Goal: Answer question/provide support: Share knowledge or assist other users

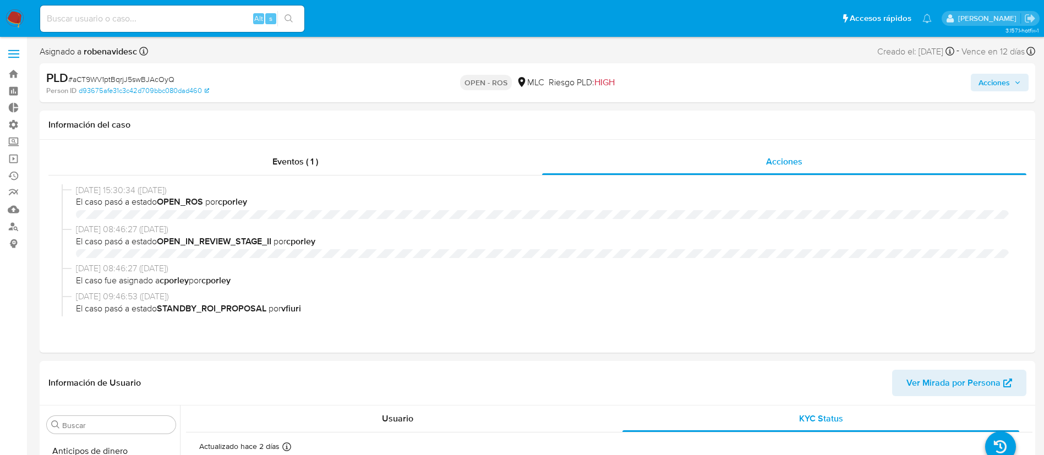
select select "10"
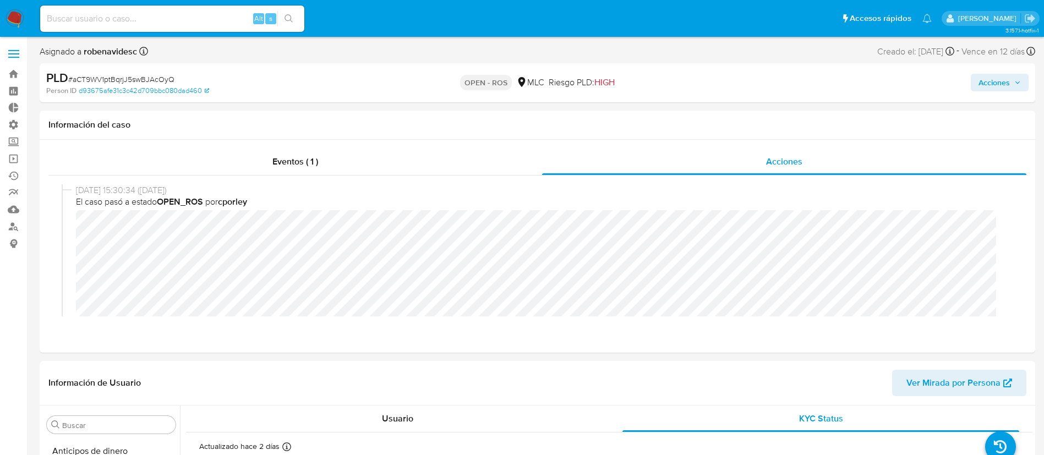
scroll to position [465, 0]
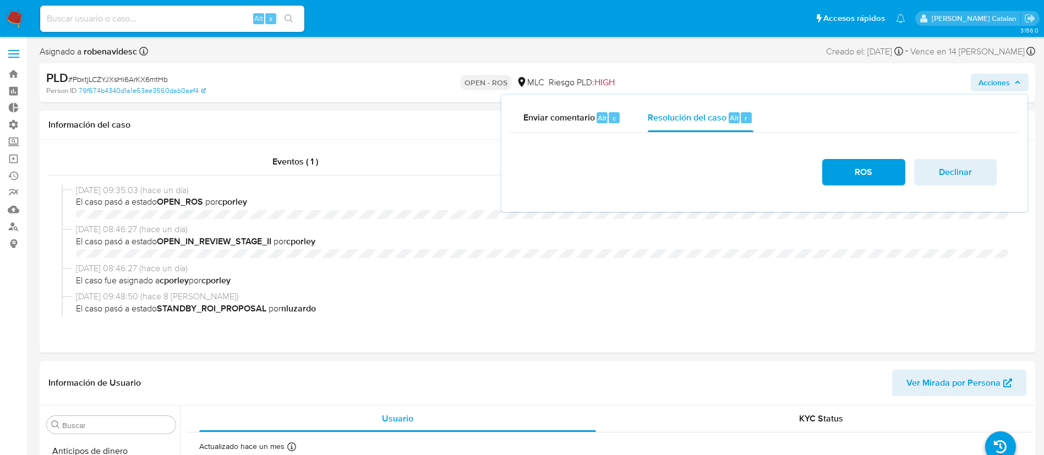
select select "10"
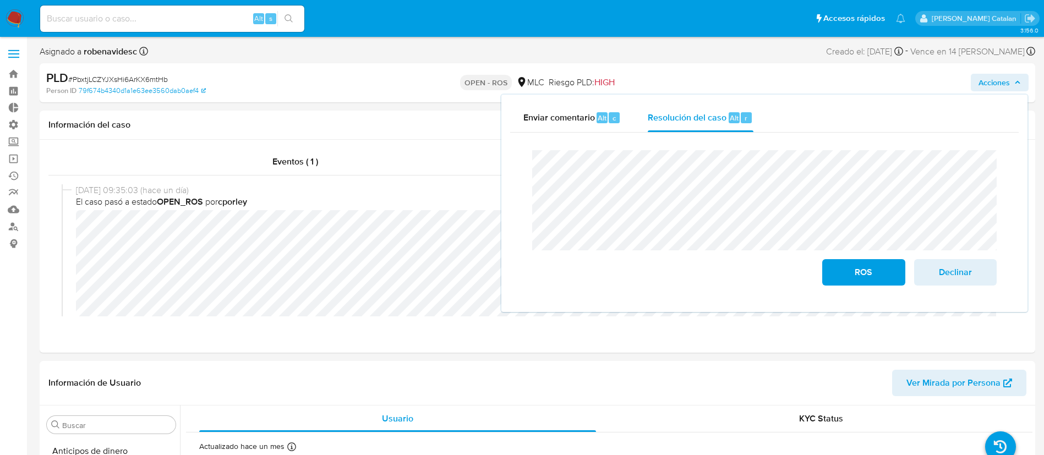
scroll to position [56, 0]
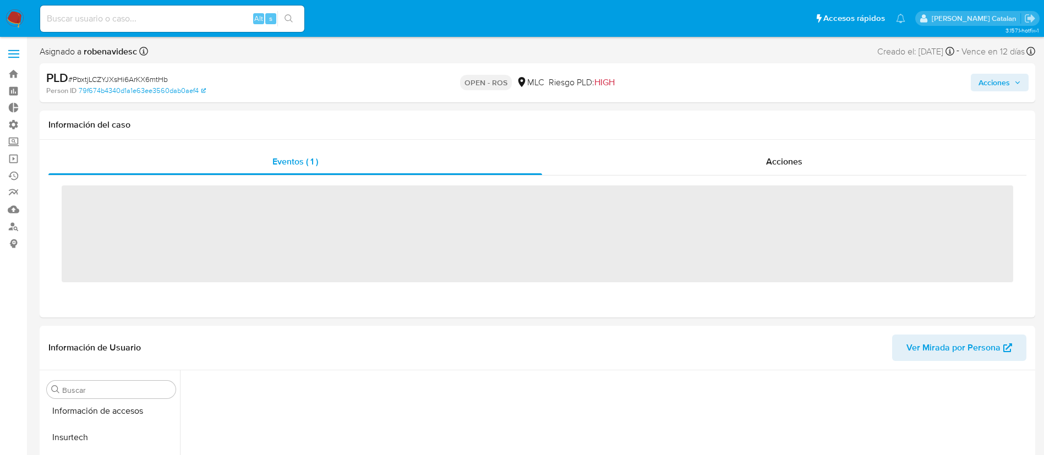
scroll to position [465, 0]
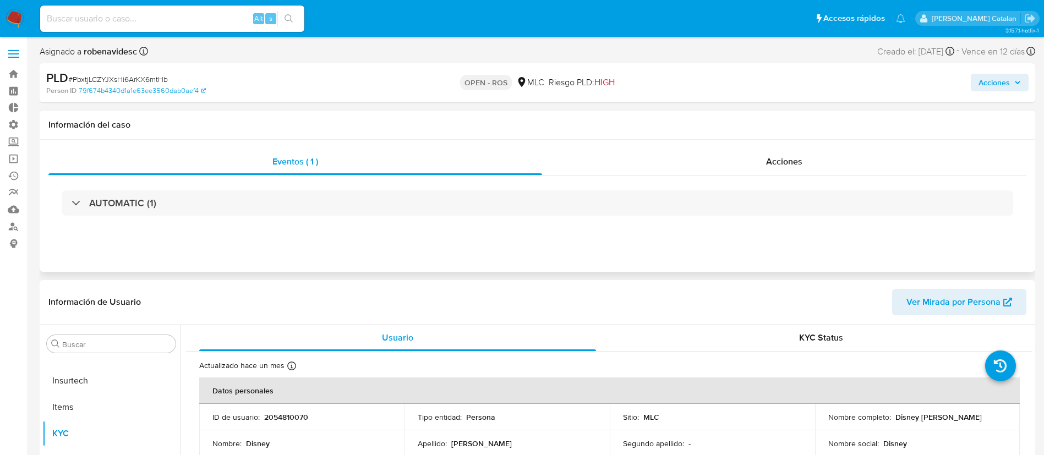
select select "10"
drag, startPoint x: 721, startPoint y: 146, endPoint x: 740, endPoint y: 163, distance: 25.4
click at [740, 163] on div "Eventos ( 1 ) Acciones AUTOMATIC (1)" at bounding box center [537, 206] width 995 height 132
click at [740, 163] on div "Acciones" at bounding box center [784, 162] width 484 height 26
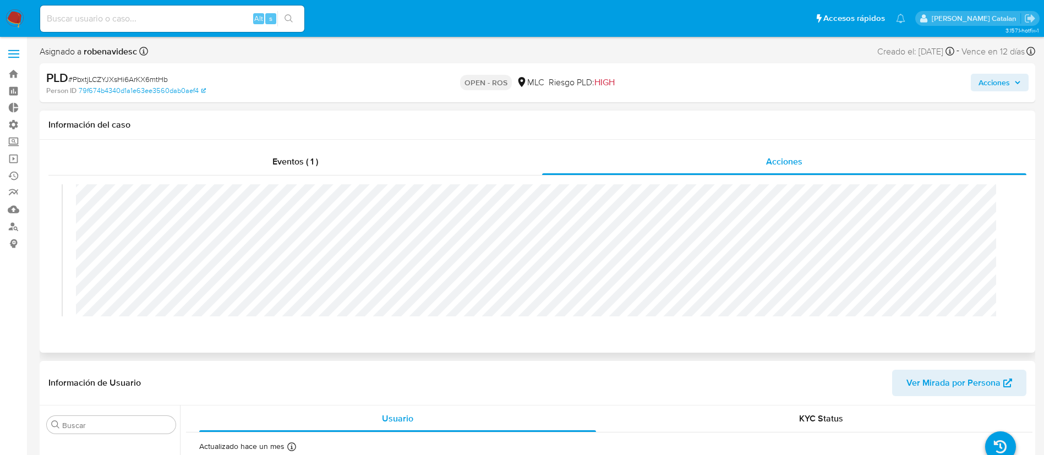
scroll to position [35, 0]
click at [670, 391] on header "Información de Usuario Ver Mirada por Persona" at bounding box center [537, 383] width 978 height 26
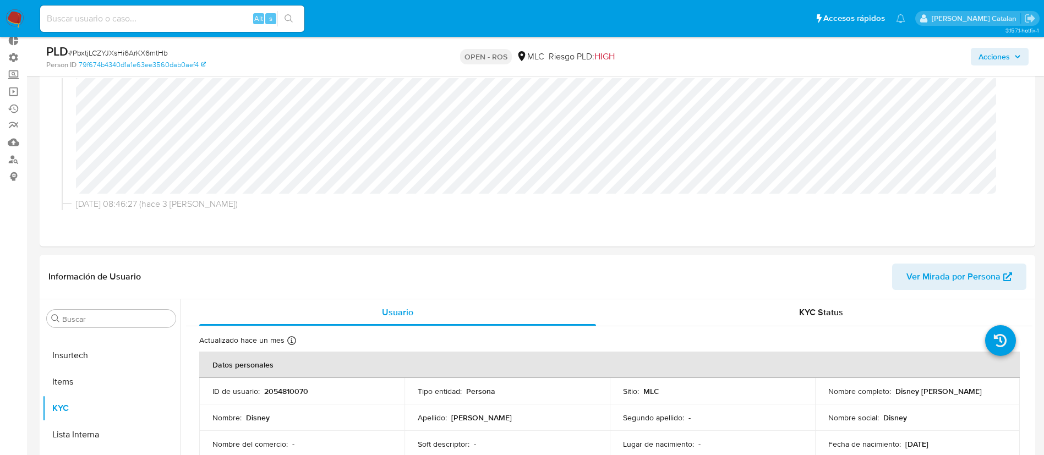
scroll to position [75, 0]
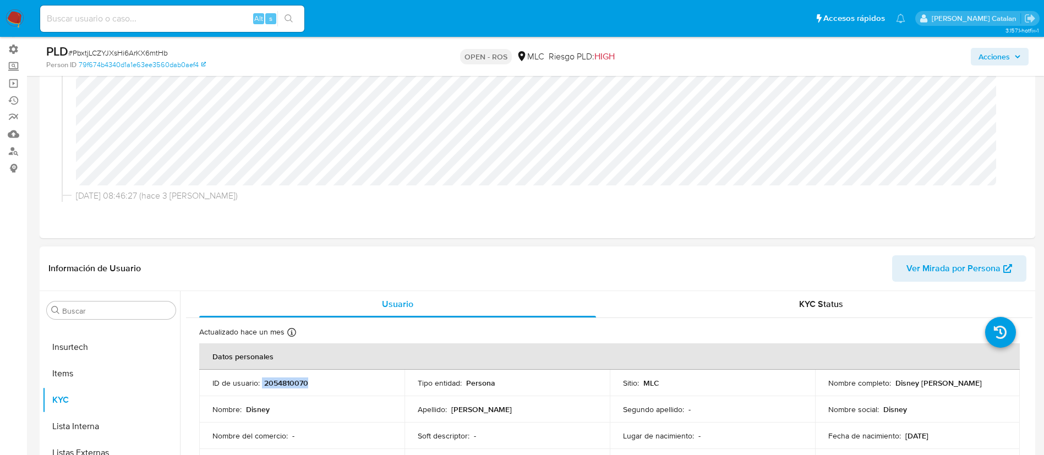
drag, startPoint x: 320, startPoint y: 383, endPoint x: 260, endPoint y: 384, distance: 60.0
click at [260, 384] on div "ID de usuario : 2054810070" at bounding box center [301, 383] width 179 height 10
copy div "2054810070"
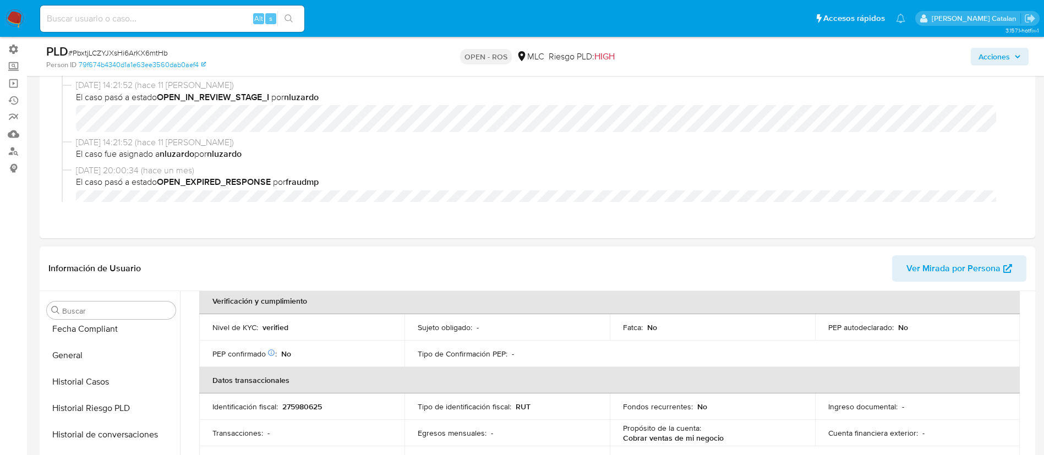
scroll to position [332, 0]
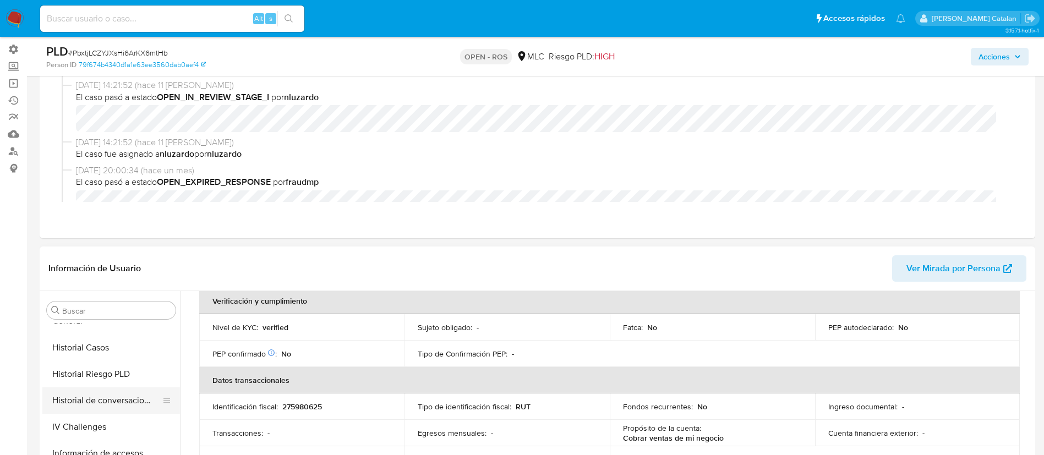
click at [86, 396] on button "Historial de conversaciones" at bounding box center [106, 400] width 129 height 26
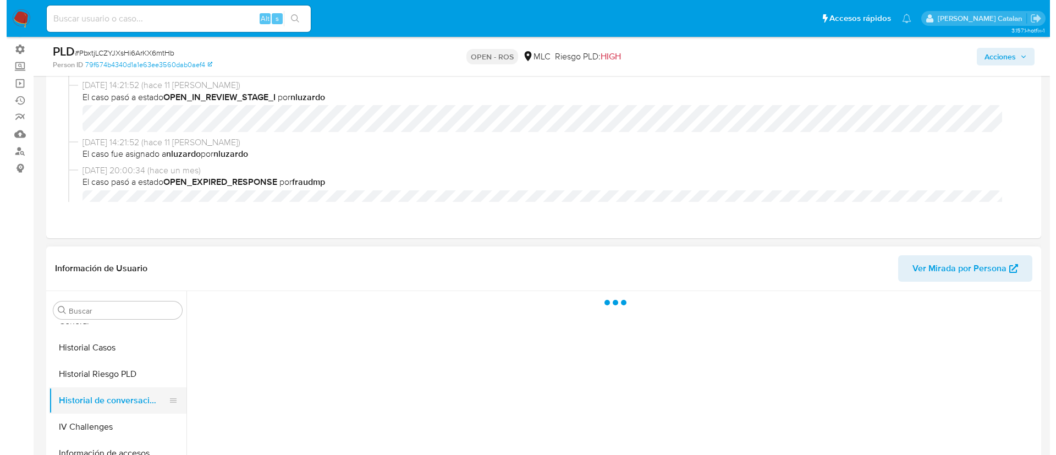
scroll to position [0, 0]
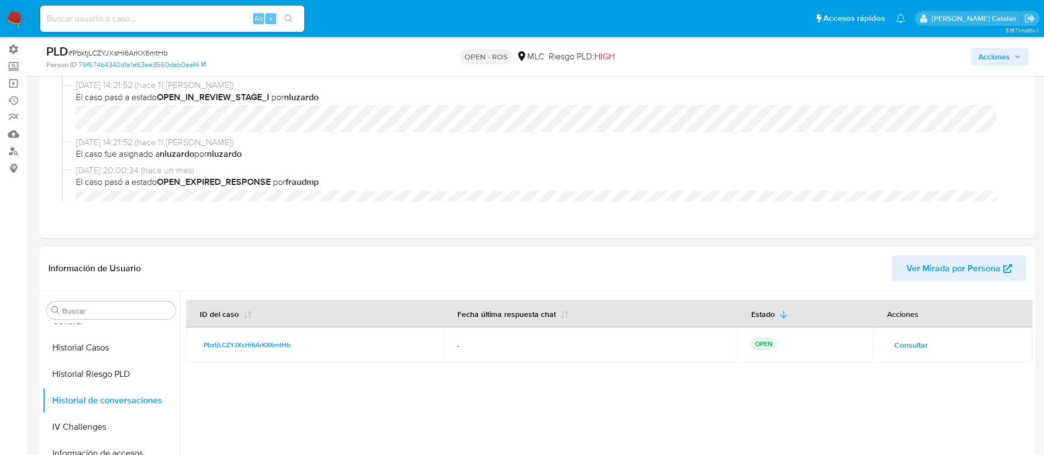
click at [899, 346] on span "Consultar" at bounding box center [911, 344] width 34 height 15
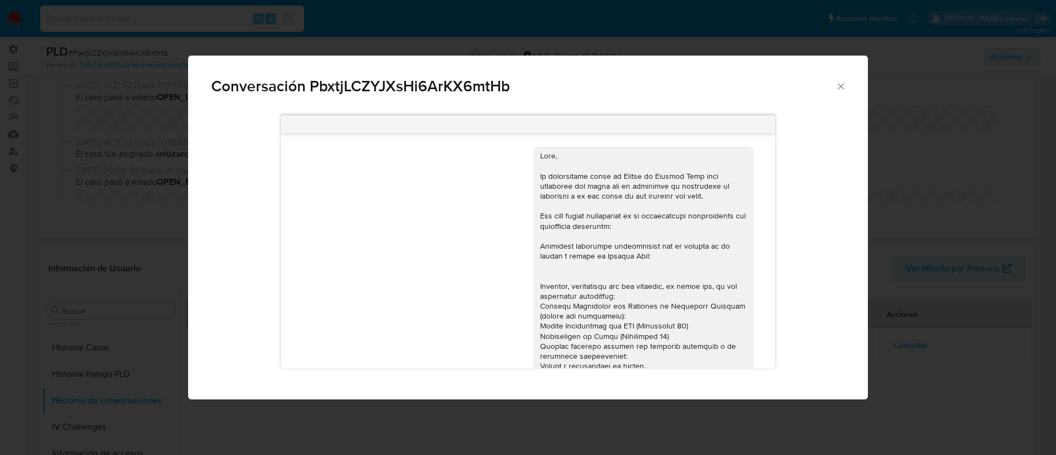
click at [842, 84] on icon "Cerrar" at bounding box center [841, 86] width 11 height 11
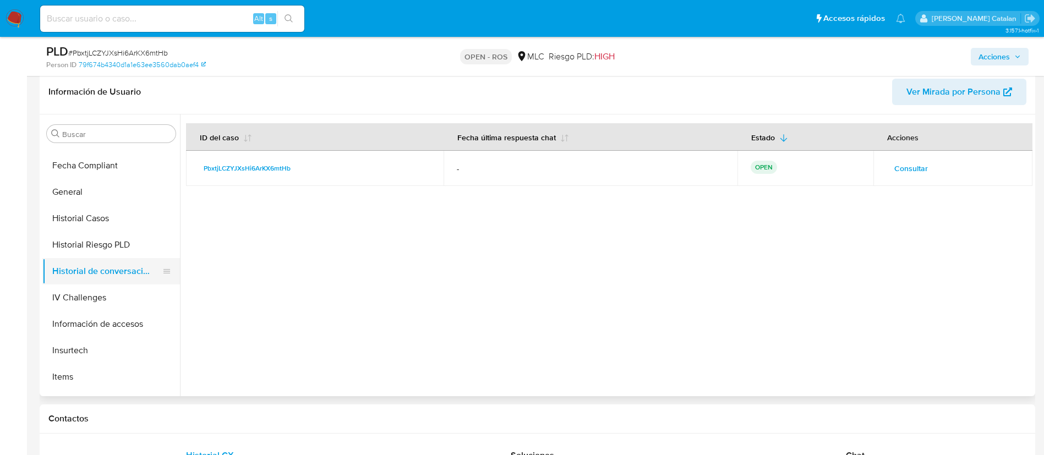
scroll to position [284, 0]
click at [84, 232] on button "Historial Riesgo PLD" at bounding box center [111, 245] width 138 height 26
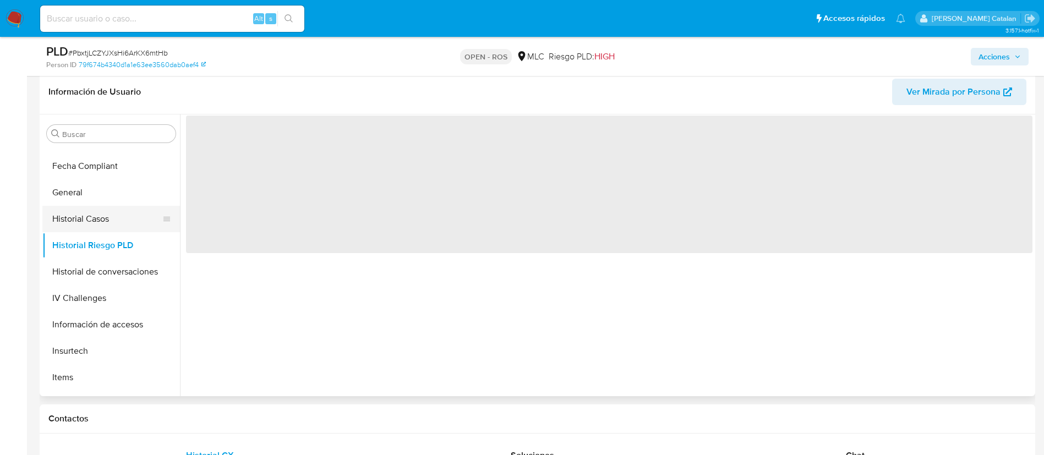
click at [86, 224] on button "Historial Casos" at bounding box center [106, 219] width 129 height 26
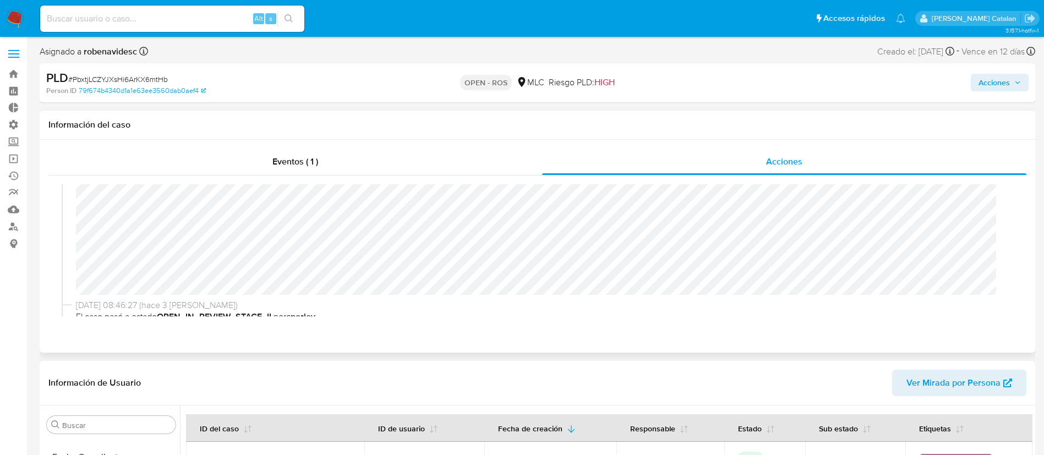
scroll to position [0, 0]
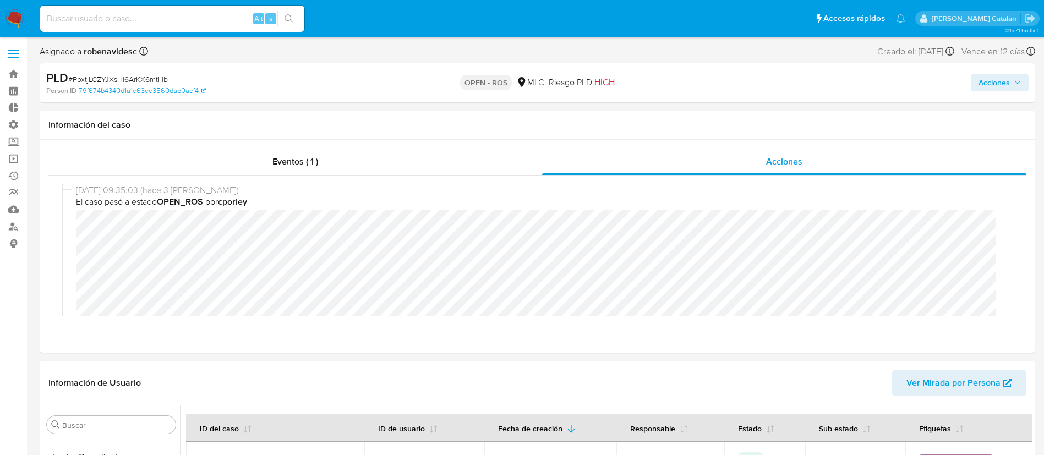
click at [980, 86] on span "Acciones" at bounding box center [993, 83] width 31 height 18
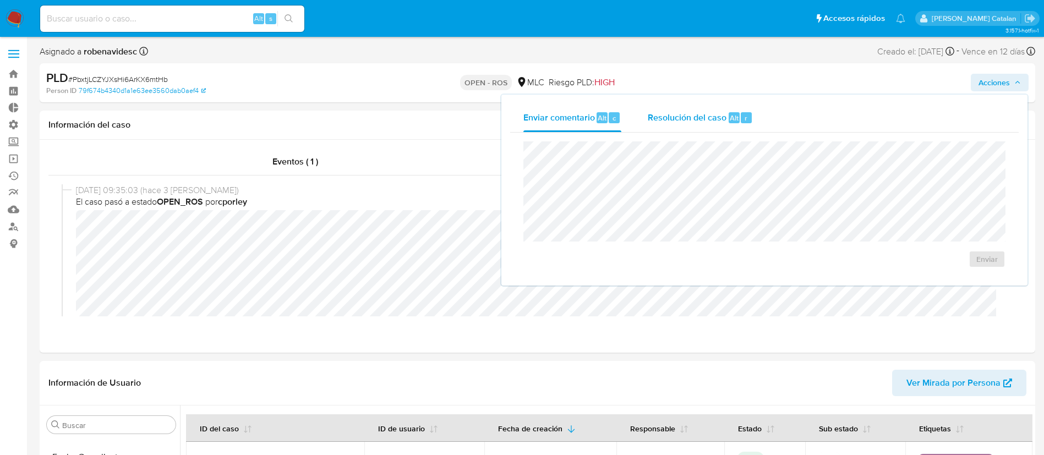
click at [648, 114] on span "Resolución del caso" at bounding box center [687, 117] width 79 height 13
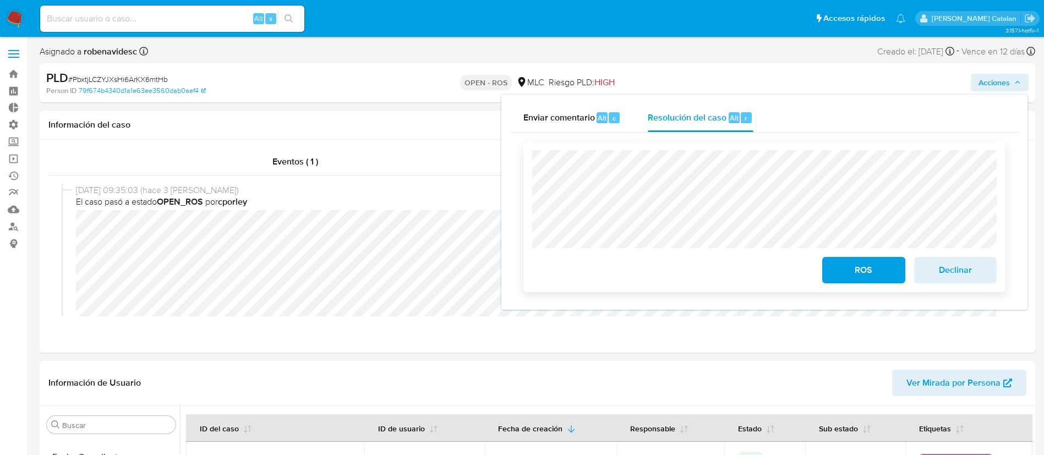
click at [827, 276] on button "ROS" at bounding box center [863, 270] width 83 height 26
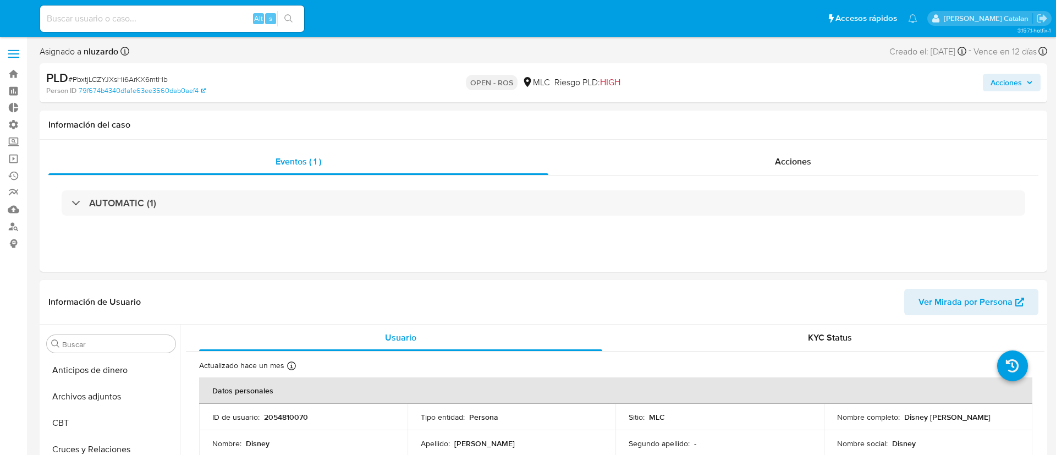
select select "10"
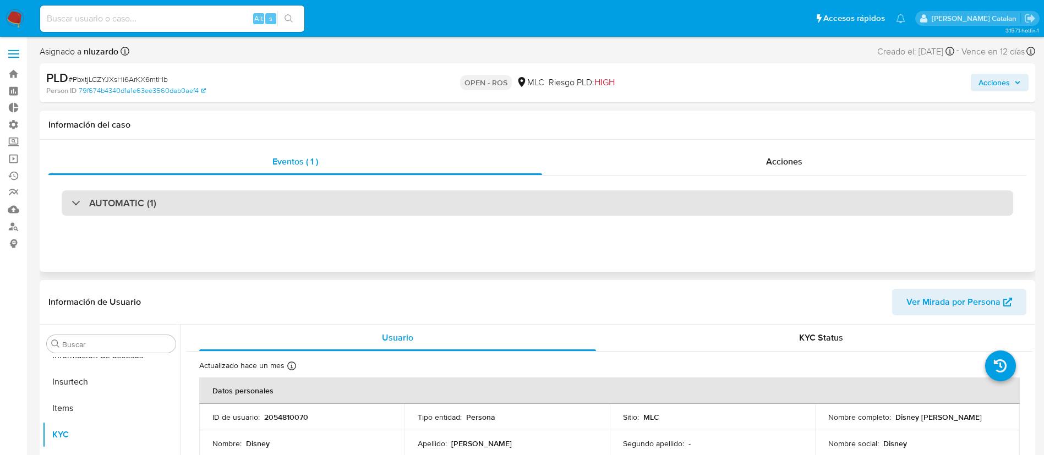
scroll to position [465, 0]
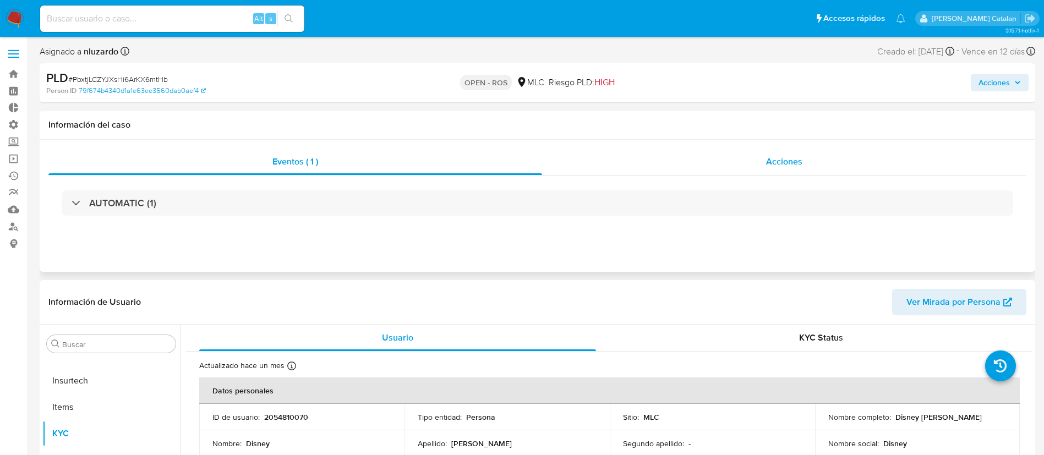
click at [802, 159] on span "Acciones" at bounding box center [784, 161] width 36 height 13
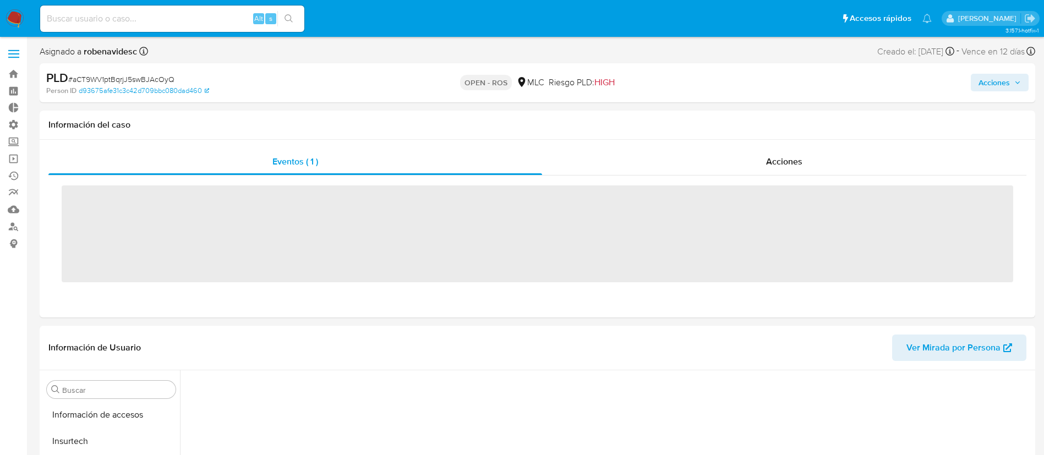
scroll to position [465, 0]
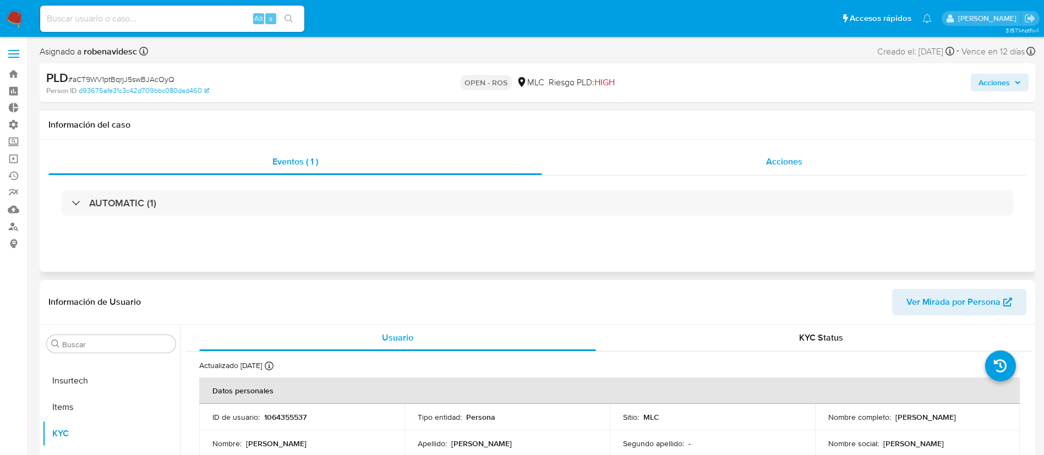
click at [797, 161] on span "Acciones" at bounding box center [784, 161] width 36 height 13
select select "10"
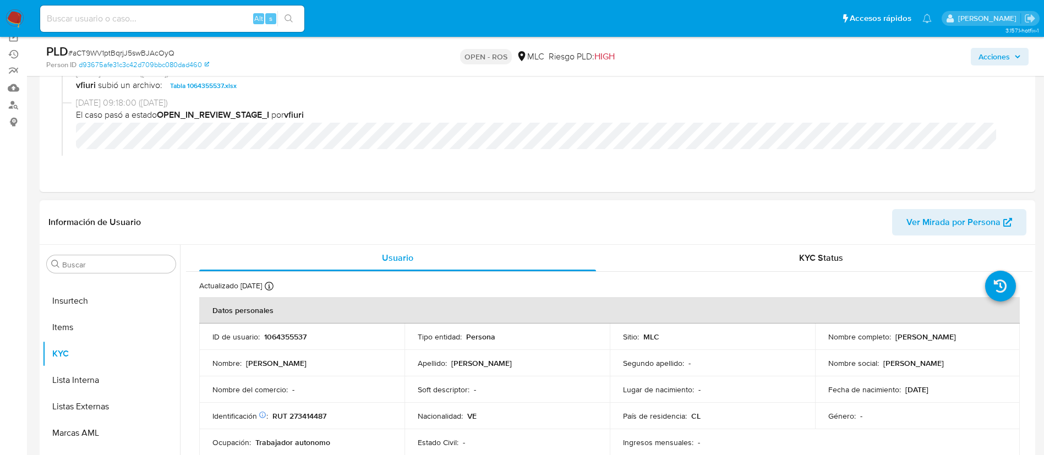
scroll to position [122, 0]
drag, startPoint x: 328, startPoint y: 338, endPoint x: 263, endPoint y: 338, distance: 65.5
click at [263, 338] on div "ID de usuario : 1064355537" at bounding box center [301, 336] width 179 height 10
copy p "1064355537"
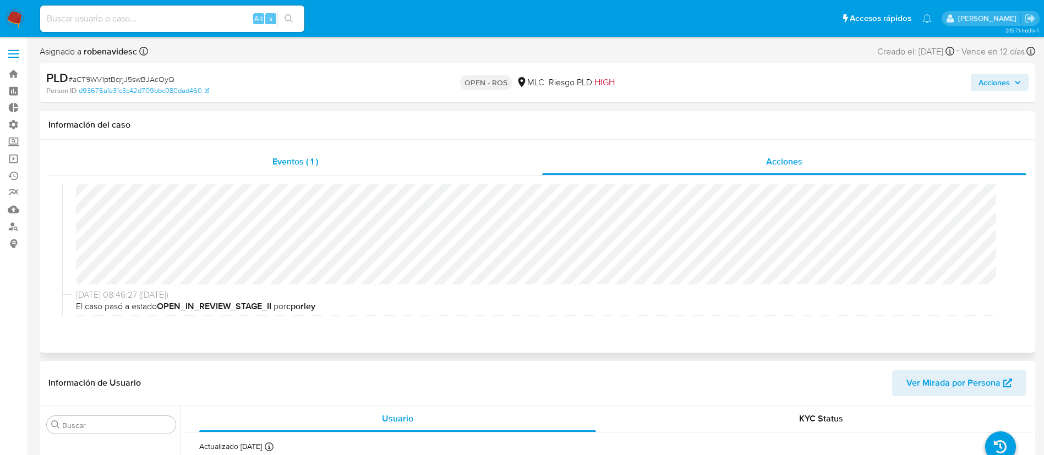
scroll to position [0, 0]
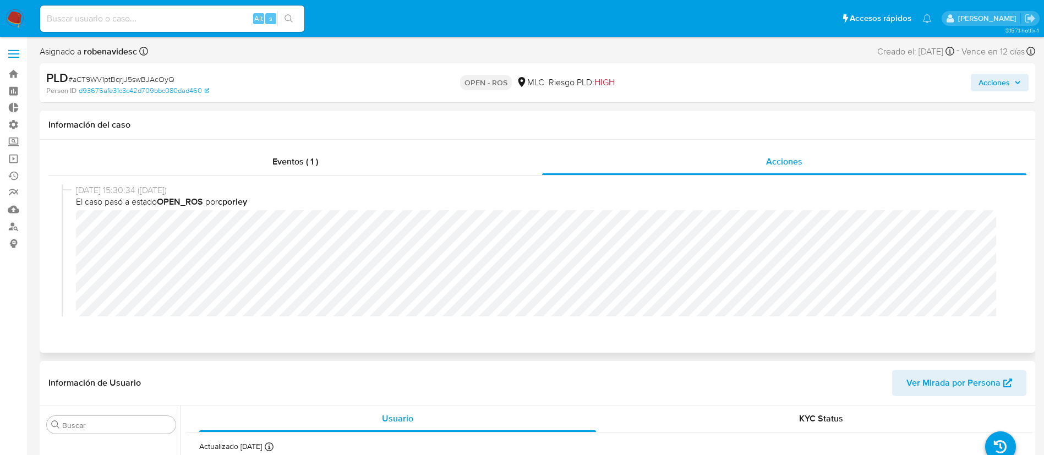
click at [71, 231] on div "26/08/2025 15:30:34 (hace 3 días) El caso pasó a estado OPEN_ROS por cporley" at bounding box center [537, 266] width 951 height 164
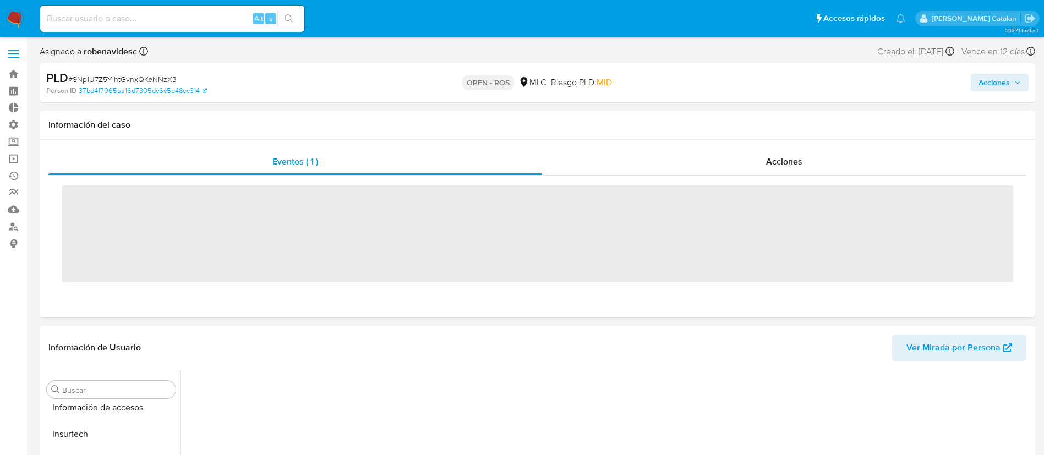
scroll to position [465, 0]
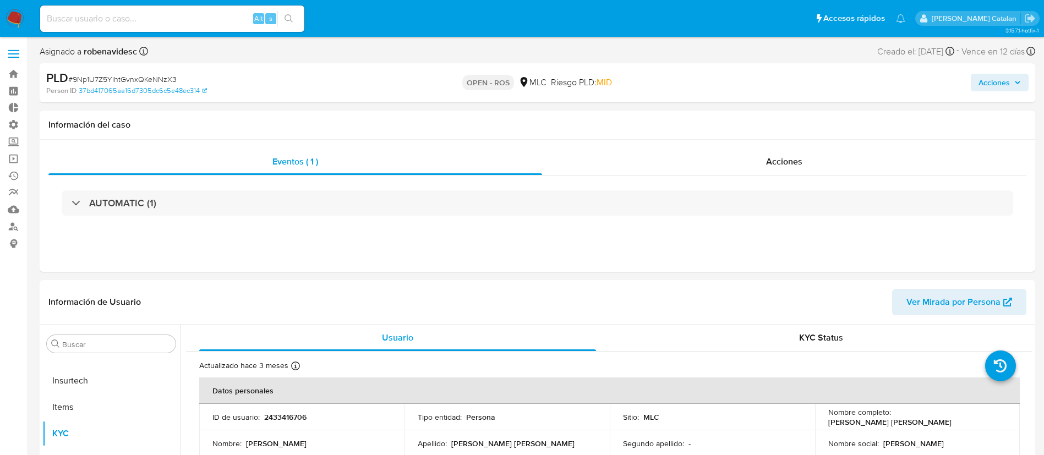
select select "10"
